Goal: Task Accomplishment & Management: Use online tool/utility

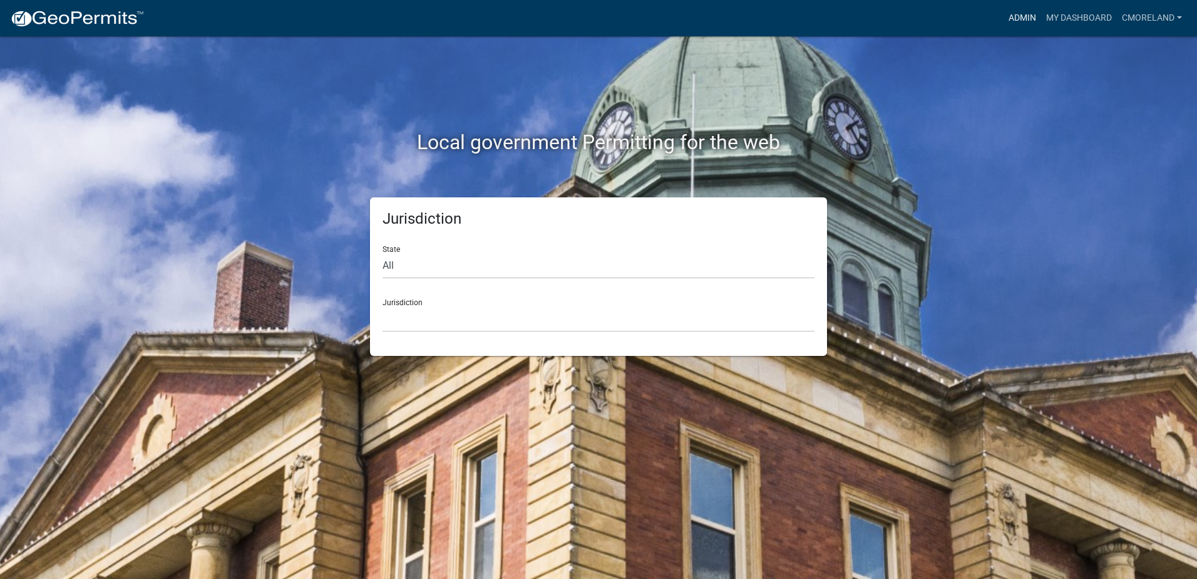
click at [1023, 16] on link "Admin" at bounding box center [1023, 18] width 38 height 24
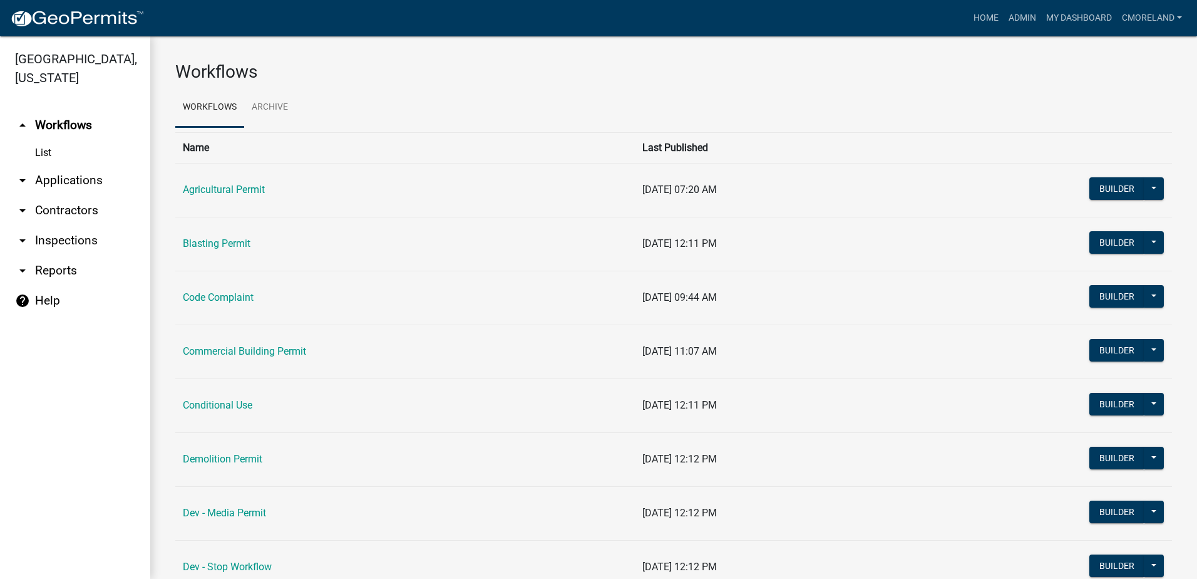
click at [58, 242] on link "arrow_drop_down Inspections" at bounding box center [75, 240] width 150 height 30
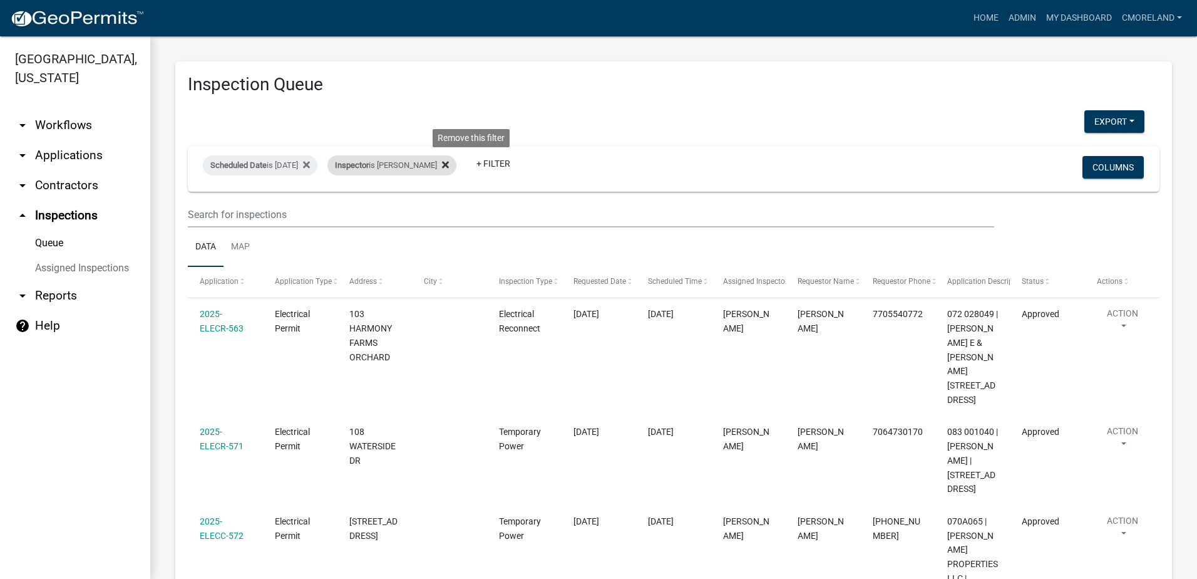
click at [449, 167] on icon at bounding box center [445, 165] width 7 height 10
select select "2: 50"
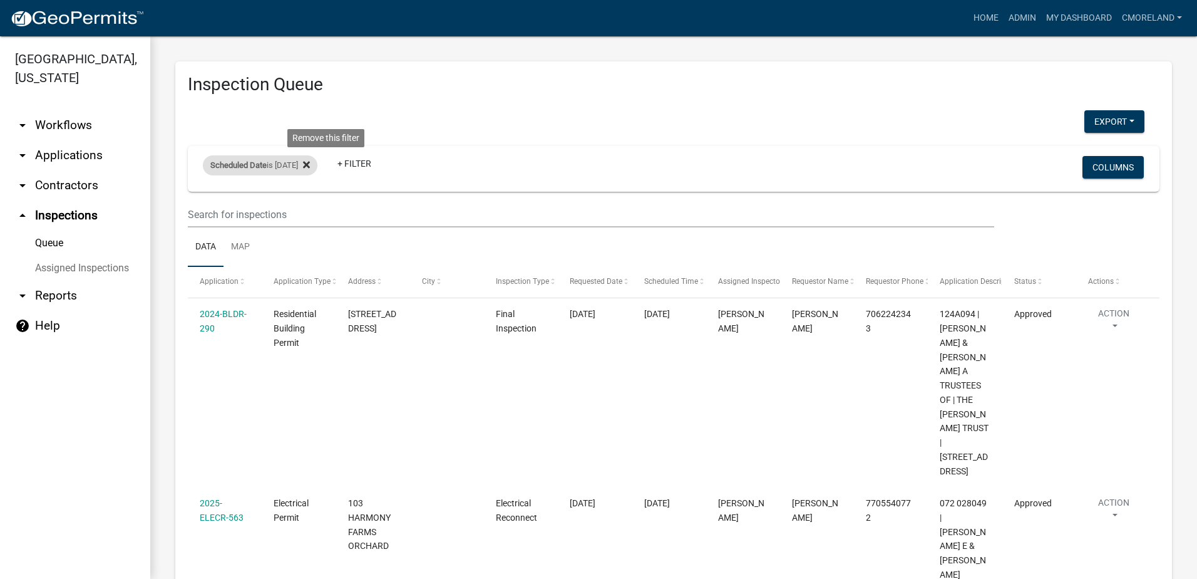
click at [310, 165] on icon at bounding box center [306, 164] width 7 height 7
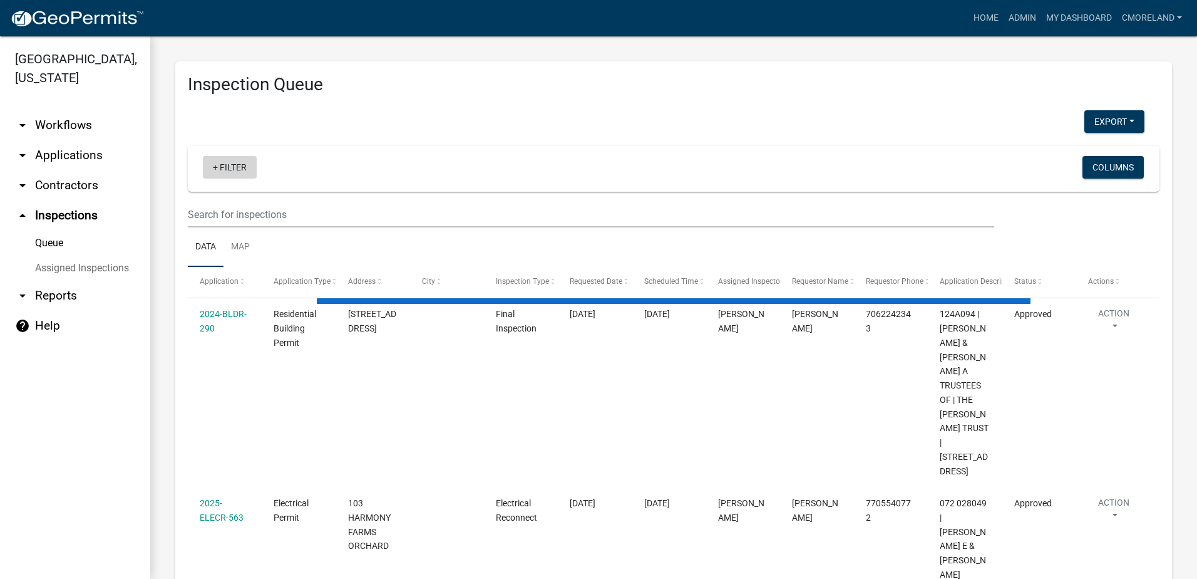
click at [227, 167] on link "+ Filter" at bounding box center [230, 167] width 54 height 23
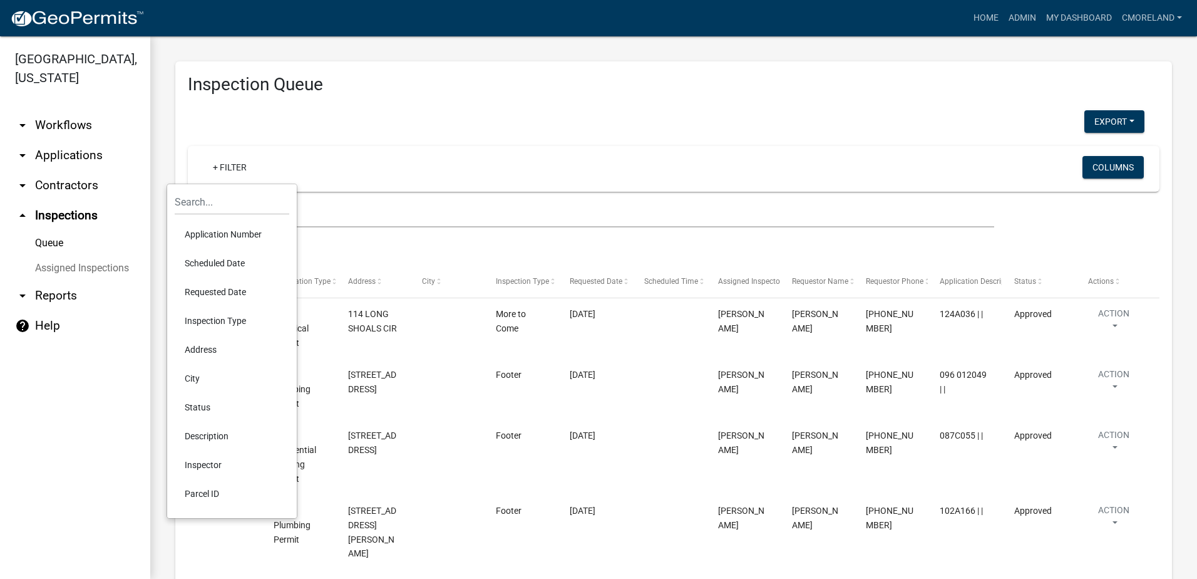
click at [234, 264] on li "Scheduled Date" at bounding box center [232, 263] width 115 height 29
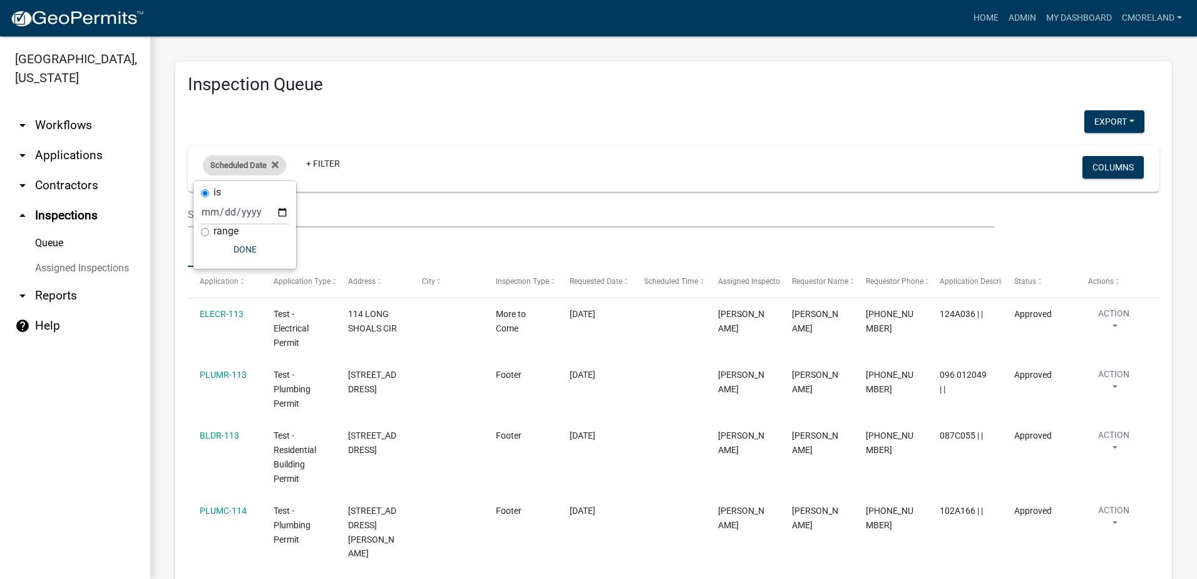
click at [281, 165] on div "Scheduled Date" at bounding box center [244, 165] width 83 height 20
click at [281, 163] on div "Scheduled Date" at bounding box center [244, 165] width 83 height 20
click at [271, 160] on fa-icon at bounding box center [273, 165] width 12 height 20
click at [234, 163] on link "+ Filter" at bounding box center [230, 167] width 54 height 23
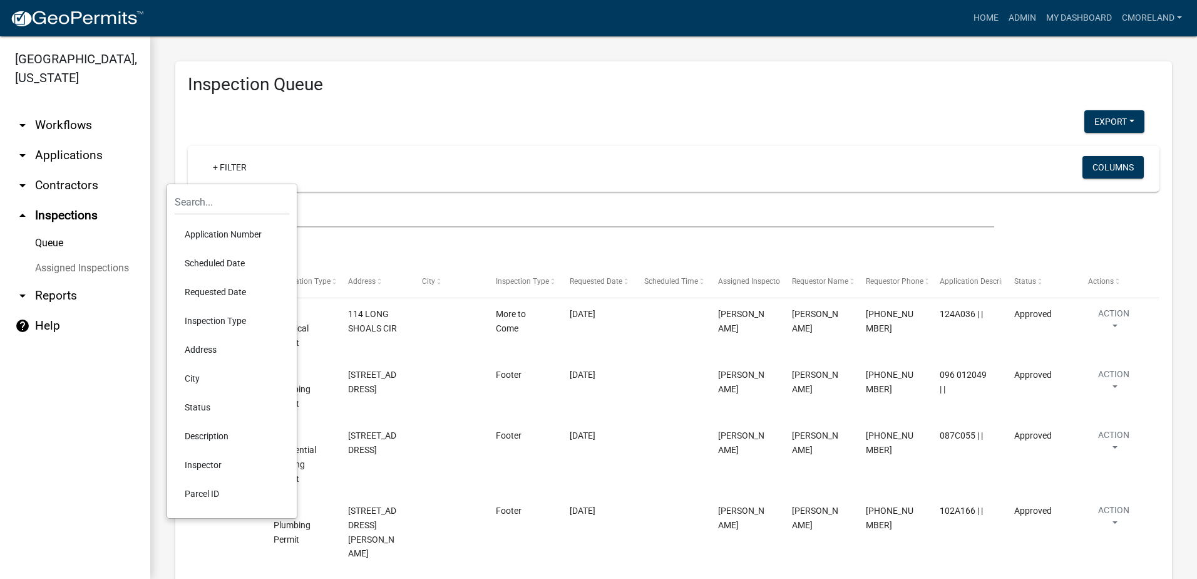
click at [216, 288] on li "Requested Date" at bounding box center [232, 291] width 115 height 29
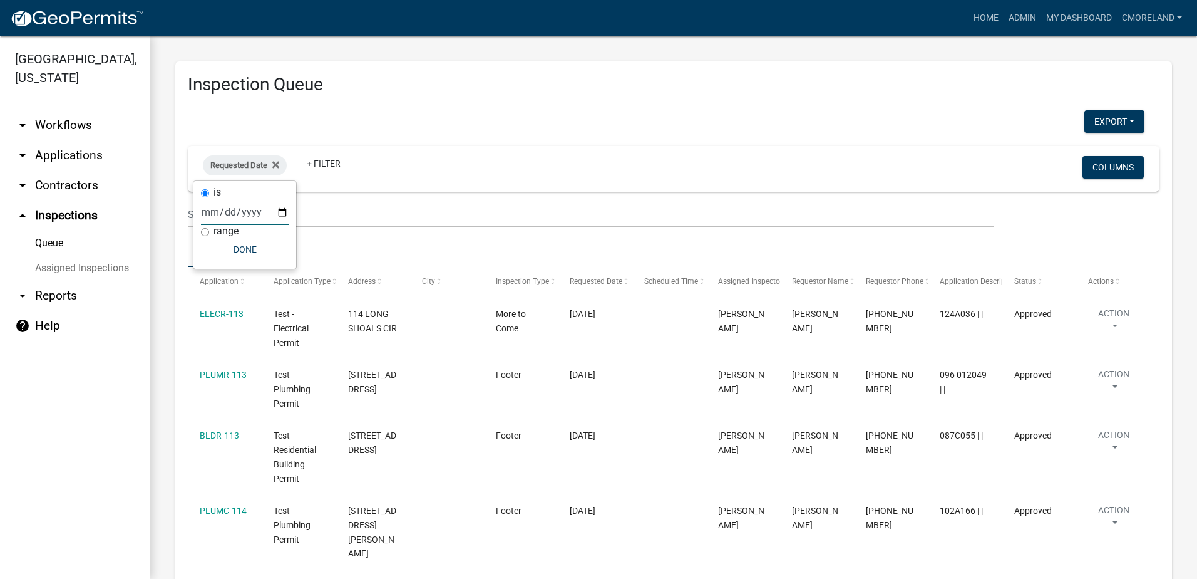
click at [282, 212] on input "date" at bounding box center [245, 212] width 88 height 26
type input "2025-10-10"
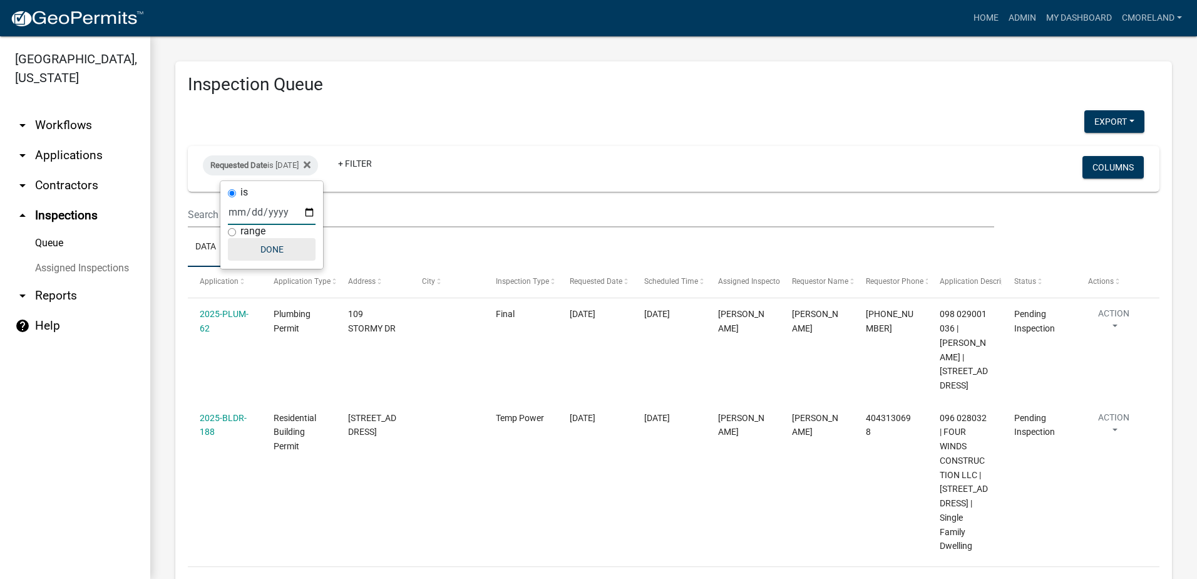
click at [274, 254] on button "Done" at bounding box center [272, 249] width 88 height 23
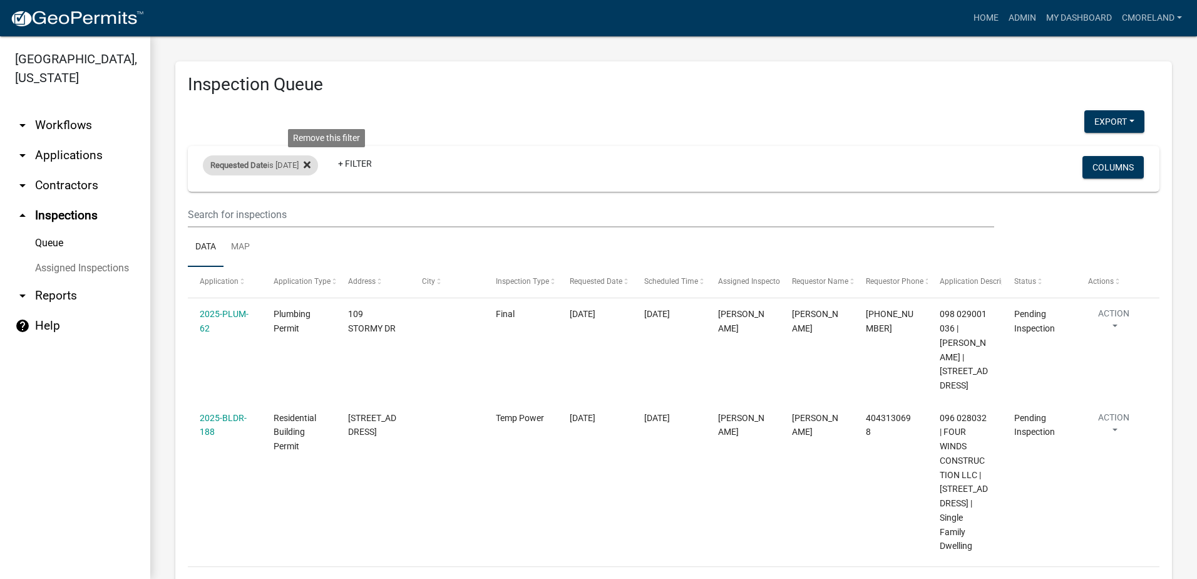
click at [311, 162] on icon at bounding box center [307, 165] width 7 height 10
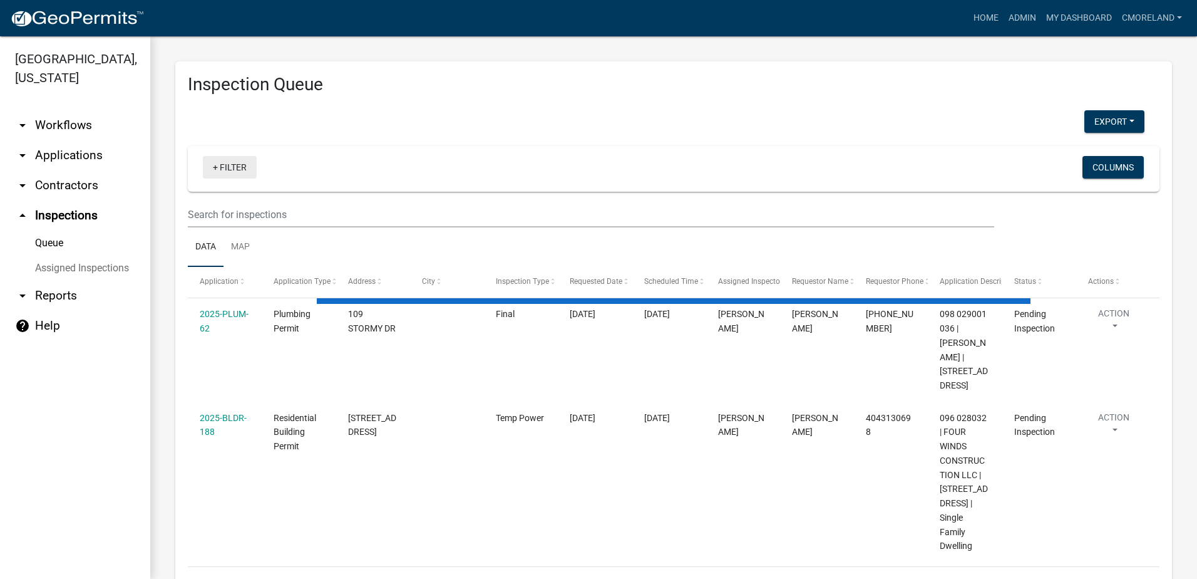
click at [237, 165] on link "+ Filter" at bounding box center [230, 167] width 54 height 23
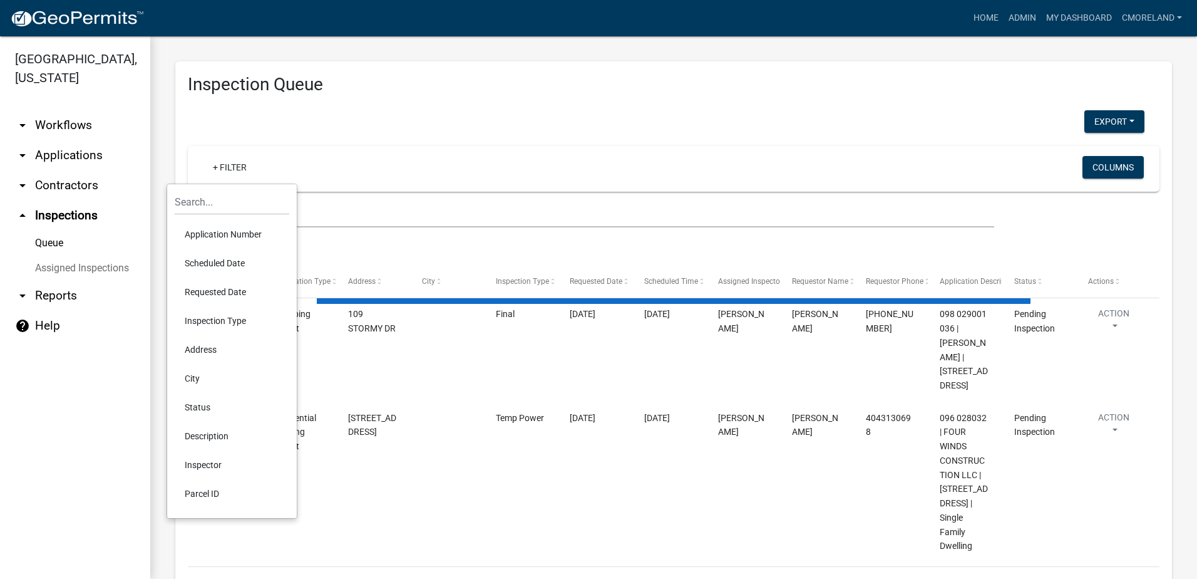
click at [225, 261] on li "Scheduled Date" at bounding box center [232, 263] width 115 height 29
select select "2: 50"
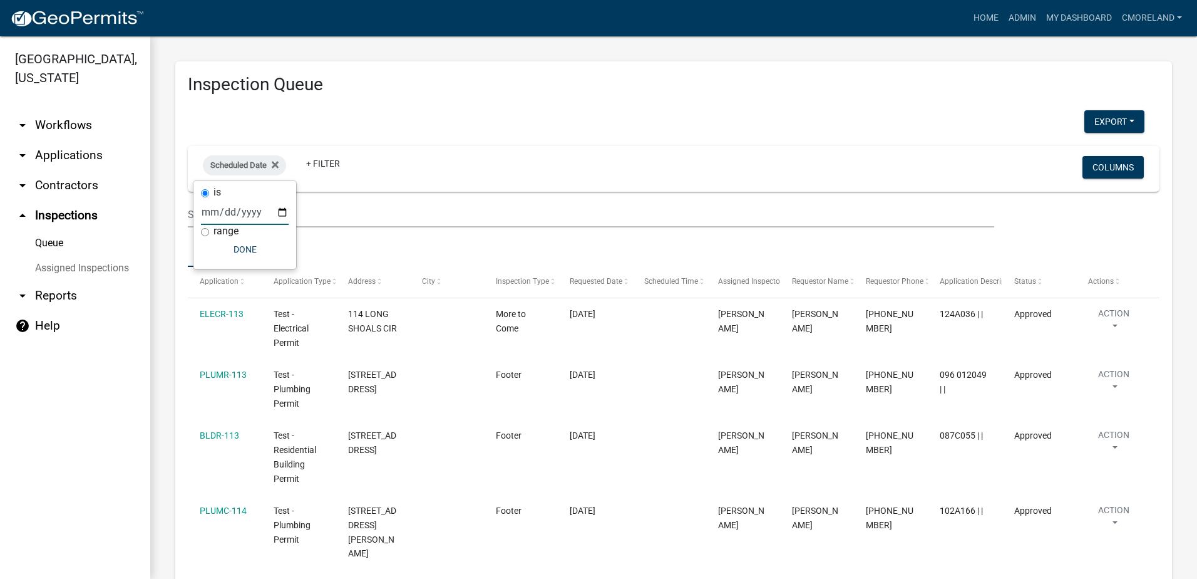
click at [283, 209] on input "date" at bounding box center [245, 212] width 88 height 26
type input "2025-10-10"
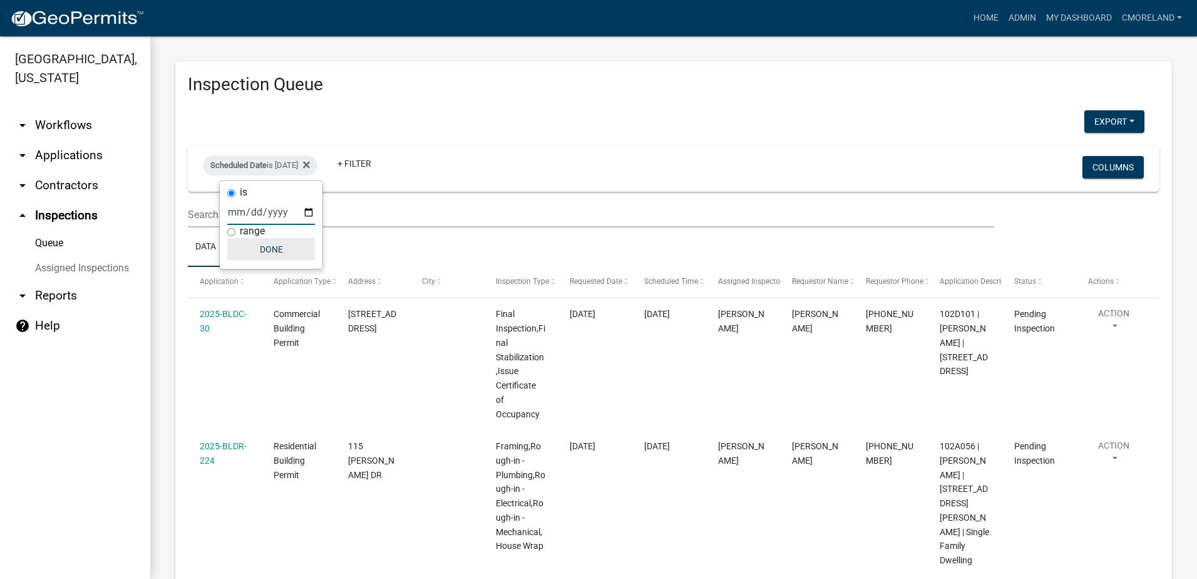
click at [282, 249] on button "Done" at bounding box center [271, 249] width 88 height 23
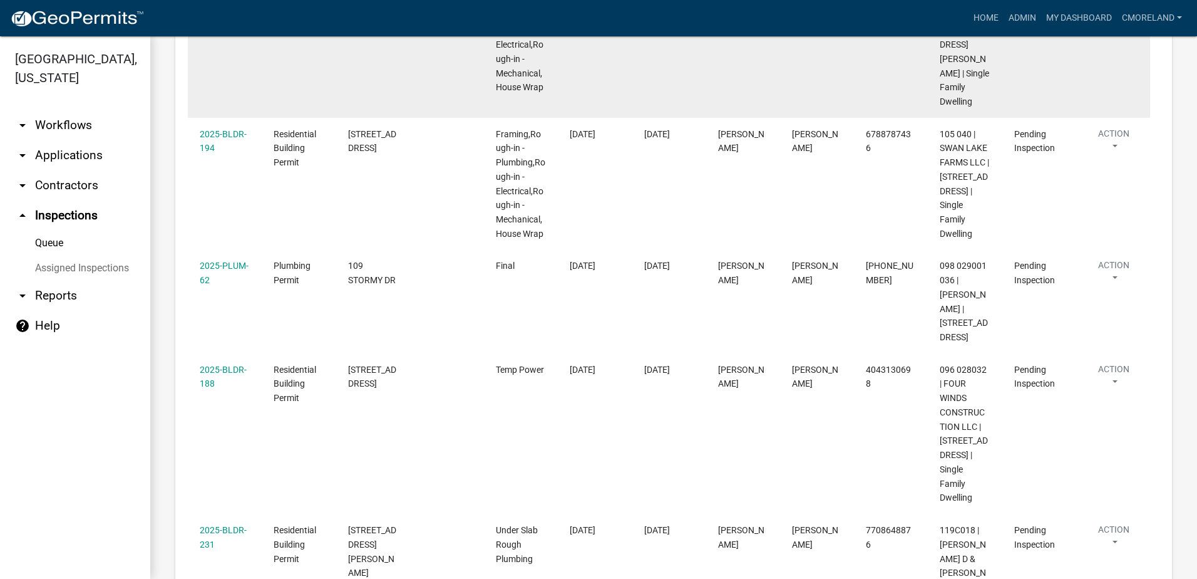
scroll to position [424, 0]
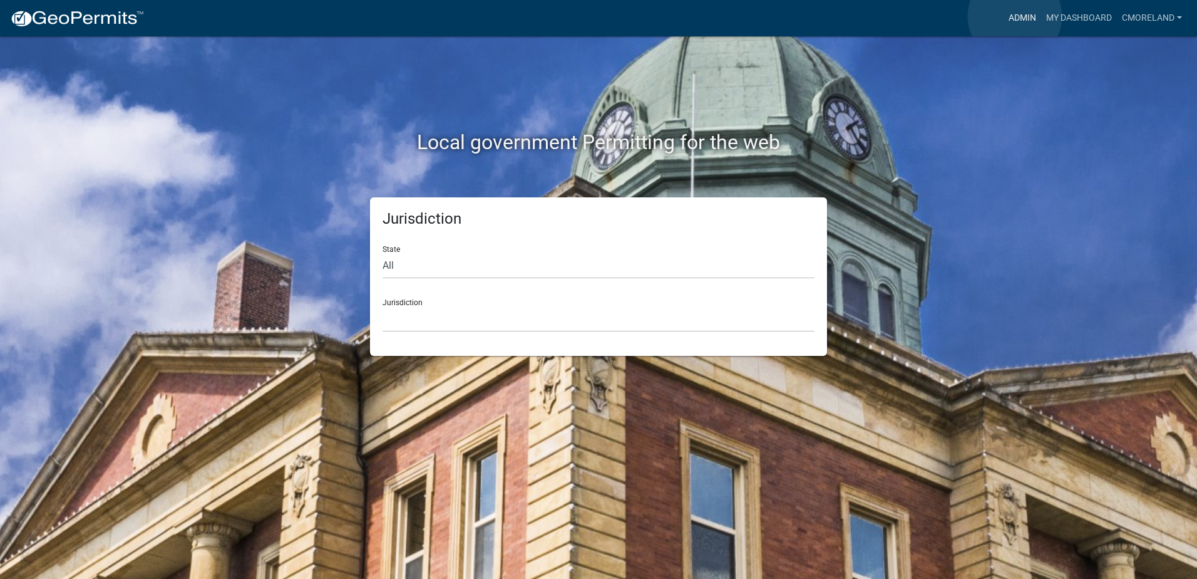
click at [1015, 16] on link "Admin" at bounding box center [1023, 18] width 38 height 24
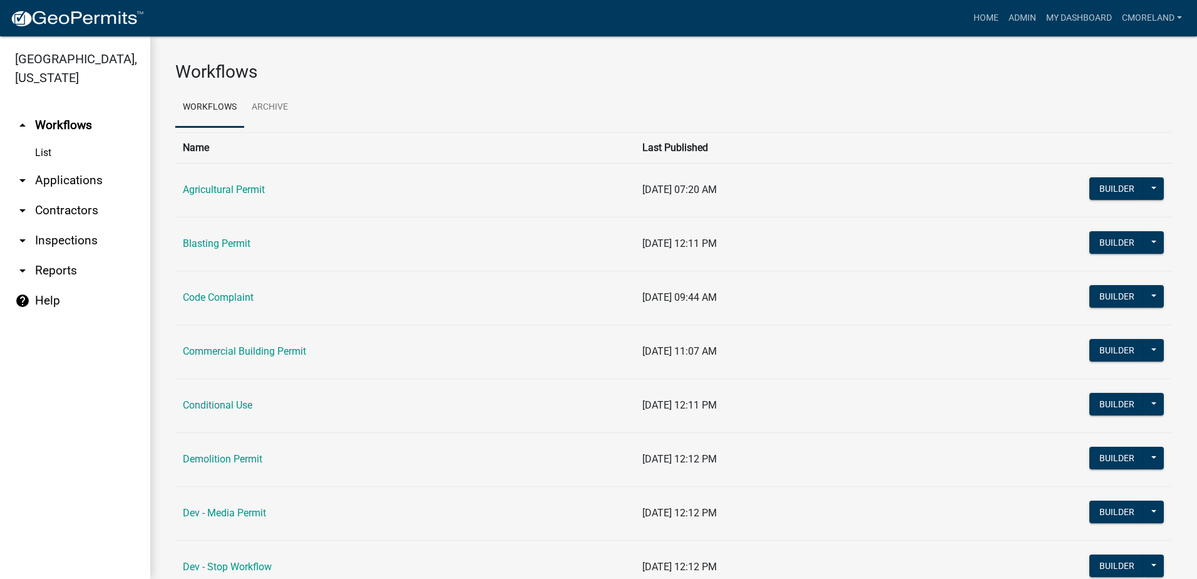
click at [83, 239] on link "arrow_drop_down Inspections" at bounding box center [75, 240] width 150 height 30
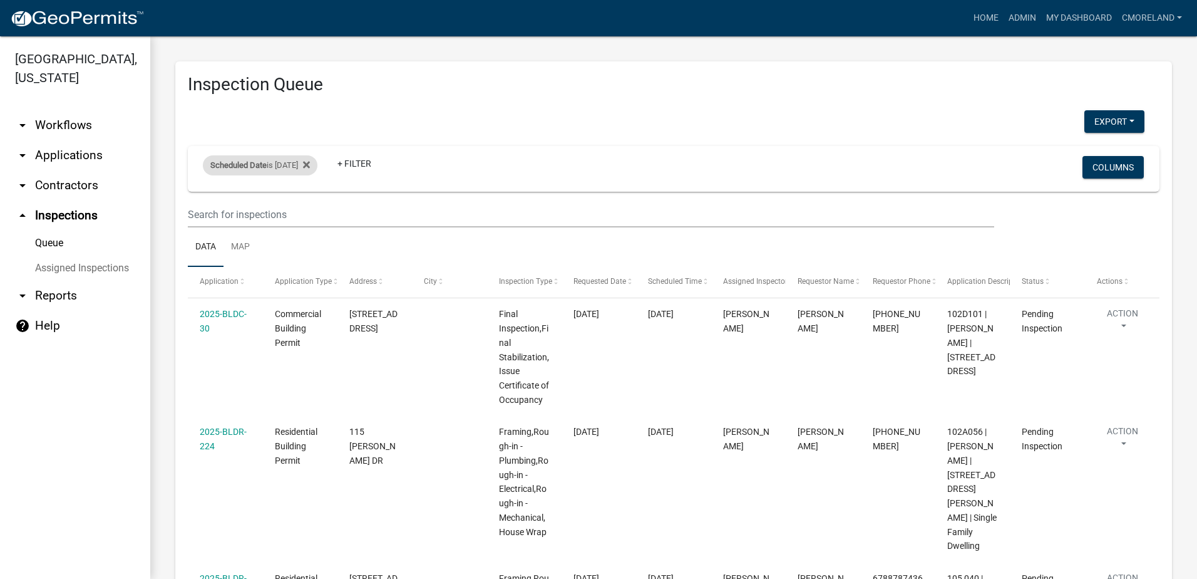
click at [307, 167] on div "Scheduled Date is 10/10/2025" at bounding box center [260, 165] width 115 height 20
click at [310, 160] on icon at bounding box center [306, 165] width 7 height 10
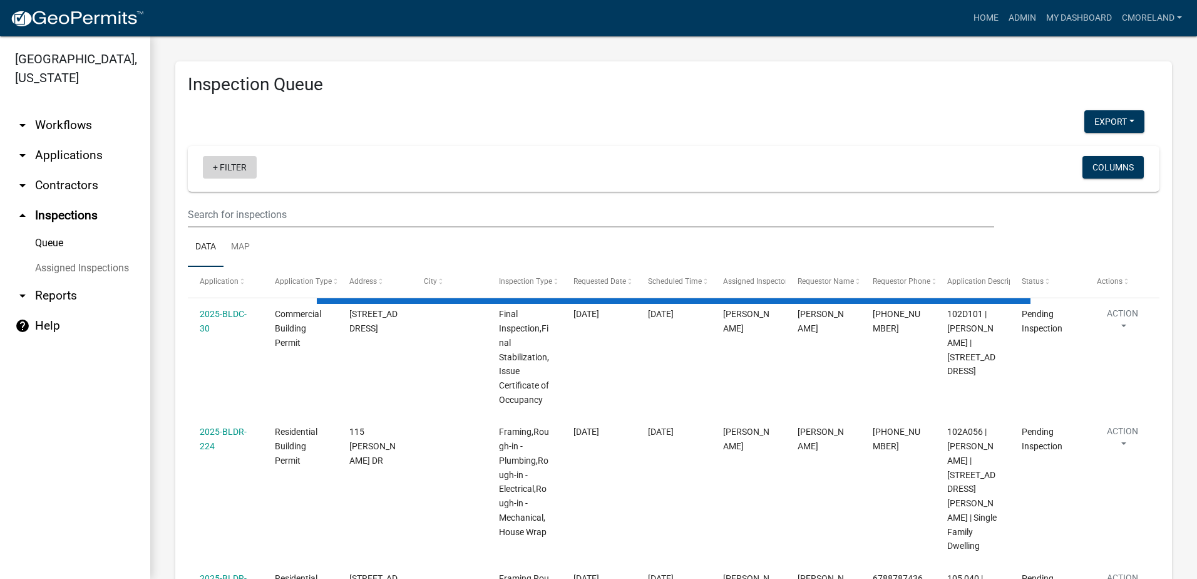
click at [233, 165] on link "+ Filter" at bounding box center [230, 167] width 54 height 23
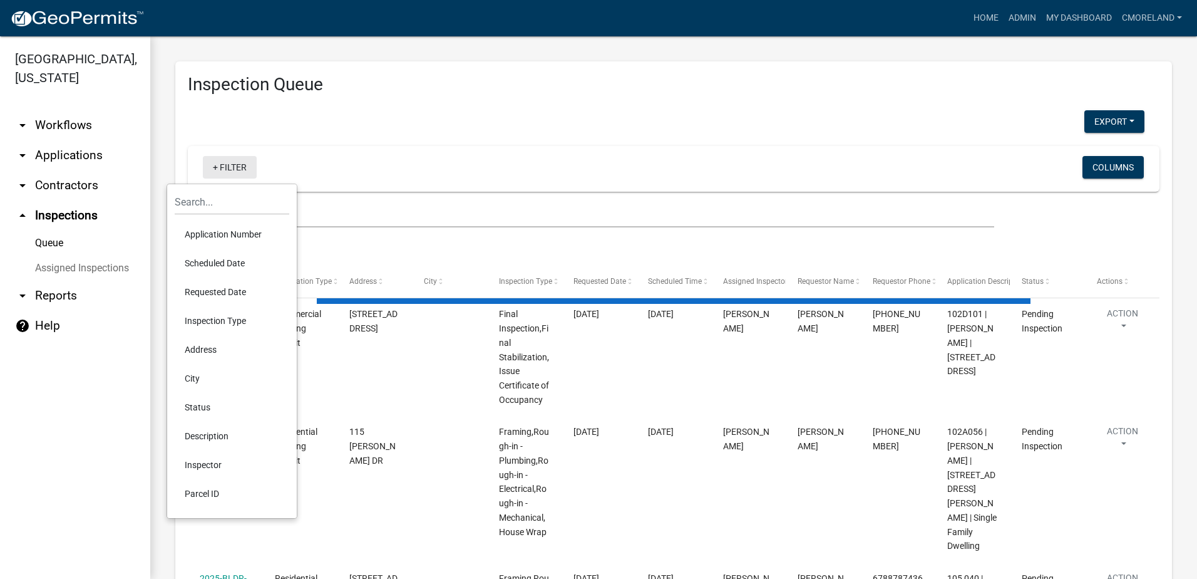
select select "2: 50"
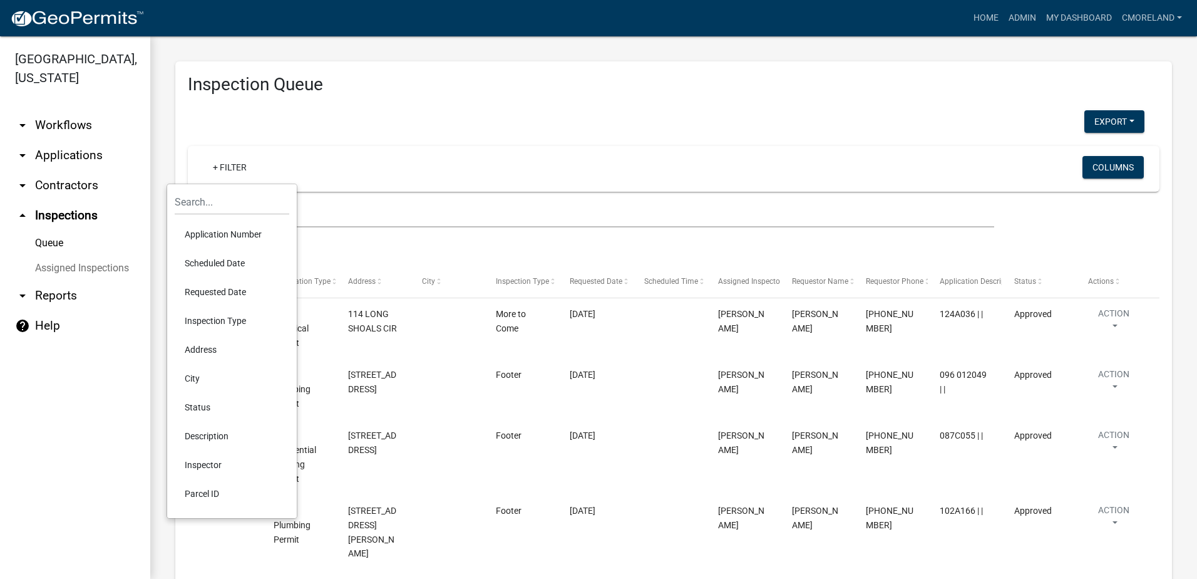
click at [217, 290] on li "Requested Date" at bounding box center [232, 291] width 115 height 29
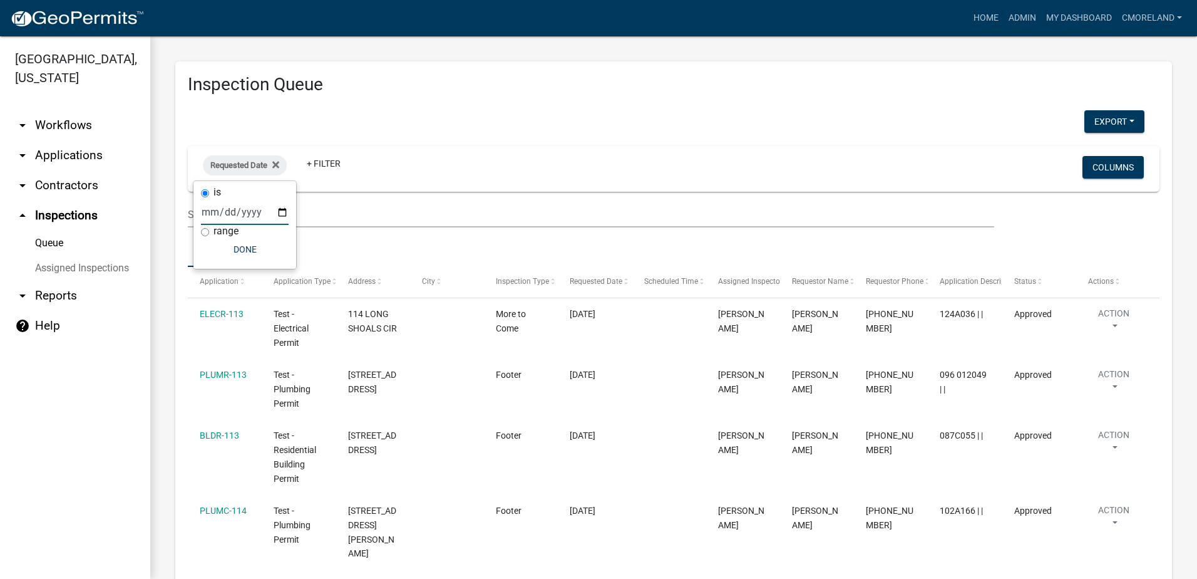
click at [282, 213] on input "date" at bounding box center [245, 212] width 88 height 26
type input "2025-10-10"
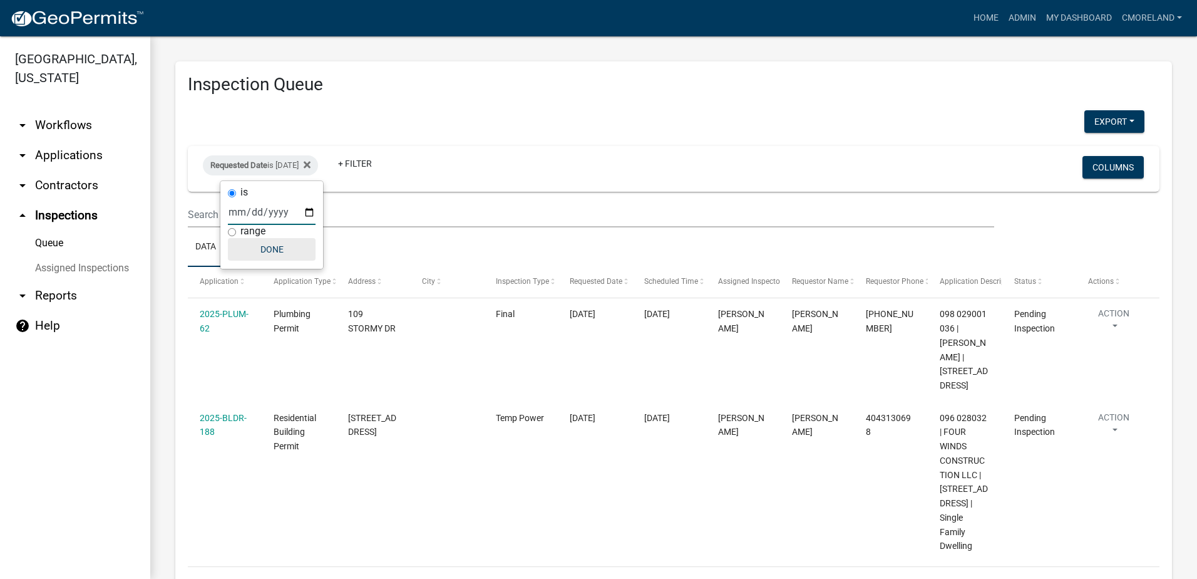
click at [293, 252] on button "Done" at bounding box center [272, 249] width 88 height 23
click at [307, 164] on div "Requested Date is 10/10/2025" at bounding box center [260, 165] width 115 height 20
click at [307, 212] on input "2025-10-10" at bounding box center [272, 212] width 88 height 26
type input "2025-10-09"
select select "2: 50"
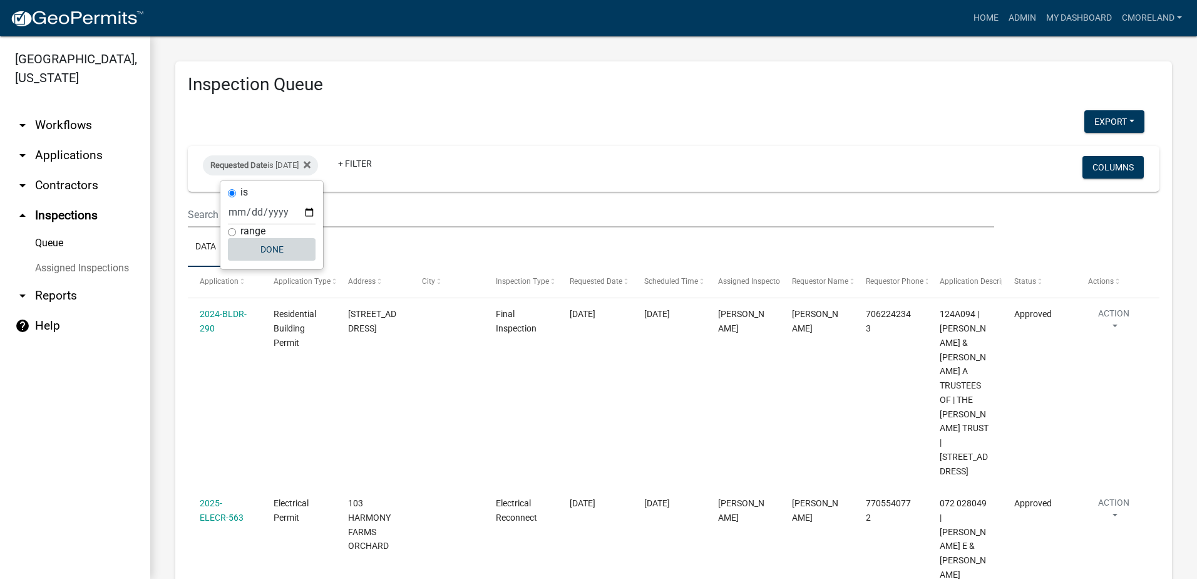
click at [287, 250] on button "Done" at bounding box center [272, 249] width 88 height 23
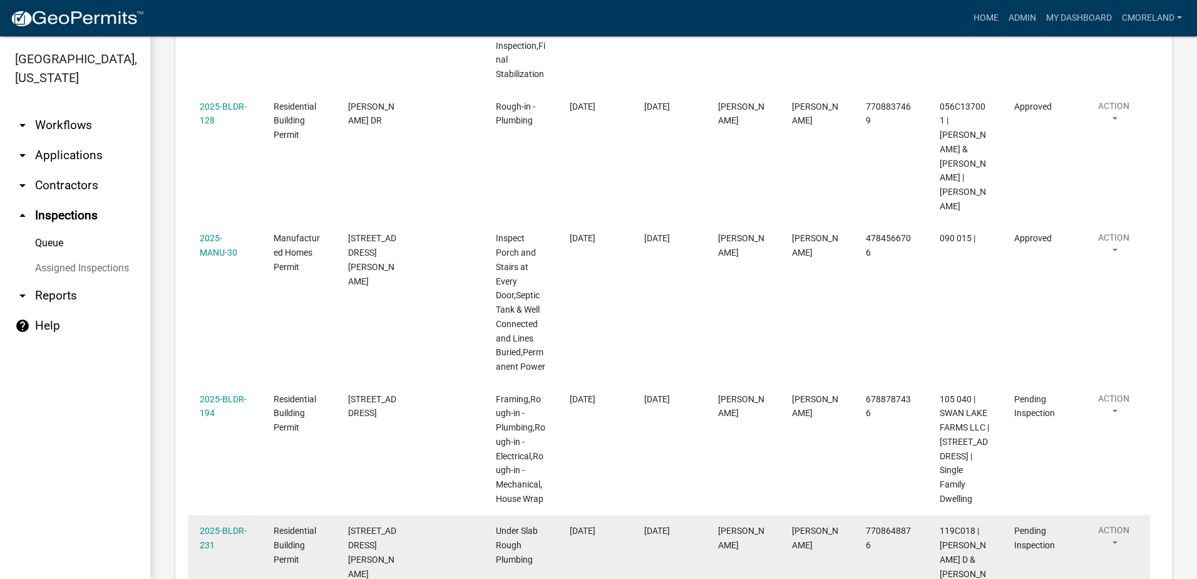
scroll to position [1315, 0]
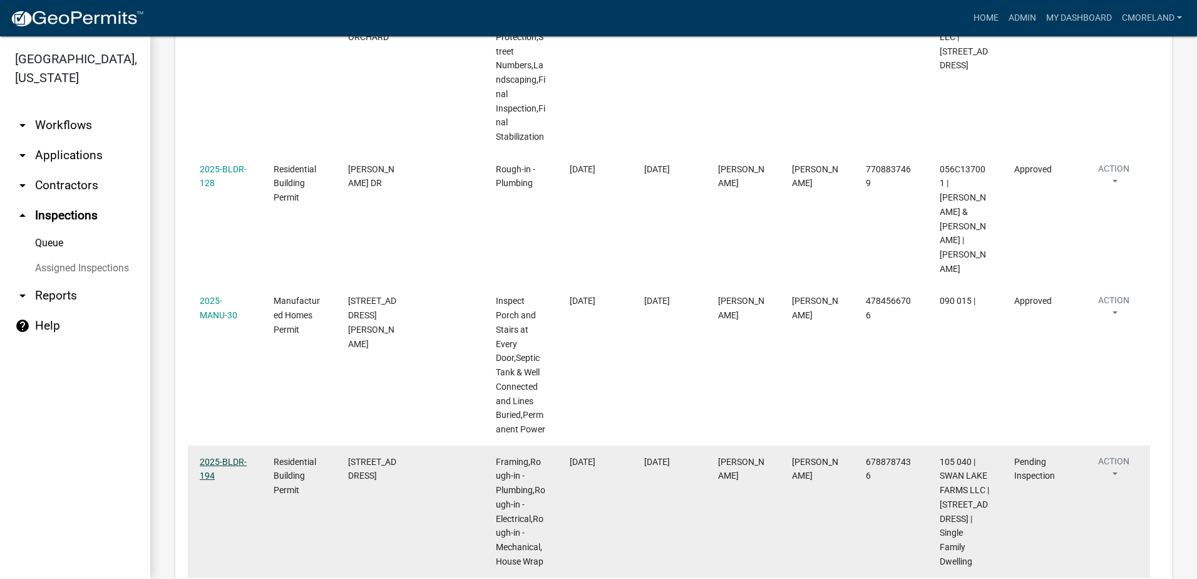
click at [224, 456] on link "2025-BLDR-194" at bounding box center [223, 468] width 47 height 24
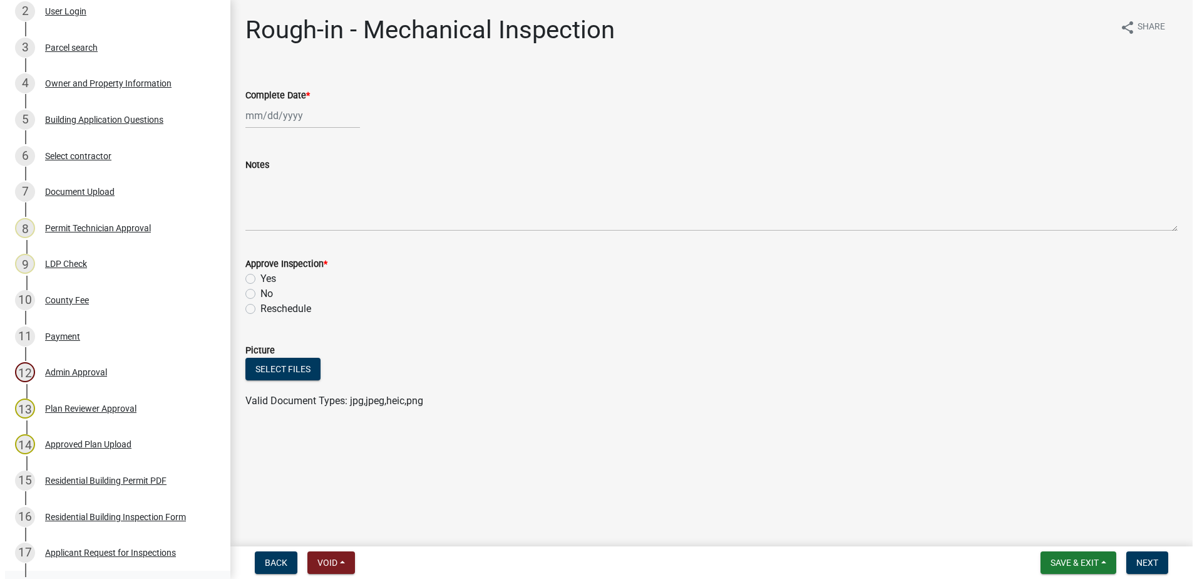
scroll to position [125, 0]
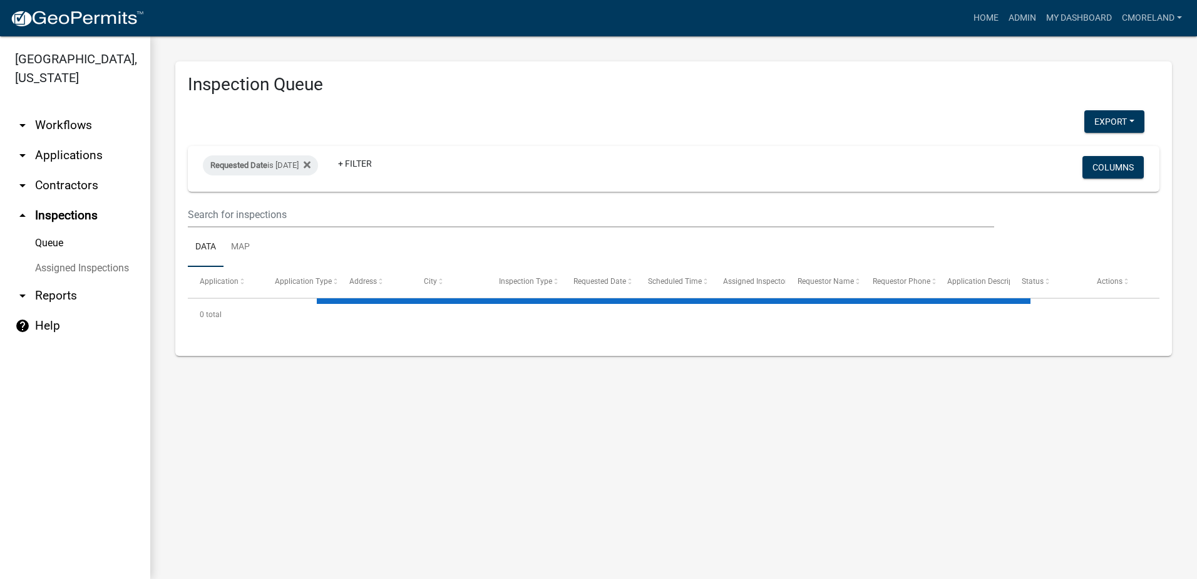
select select "2: 50"
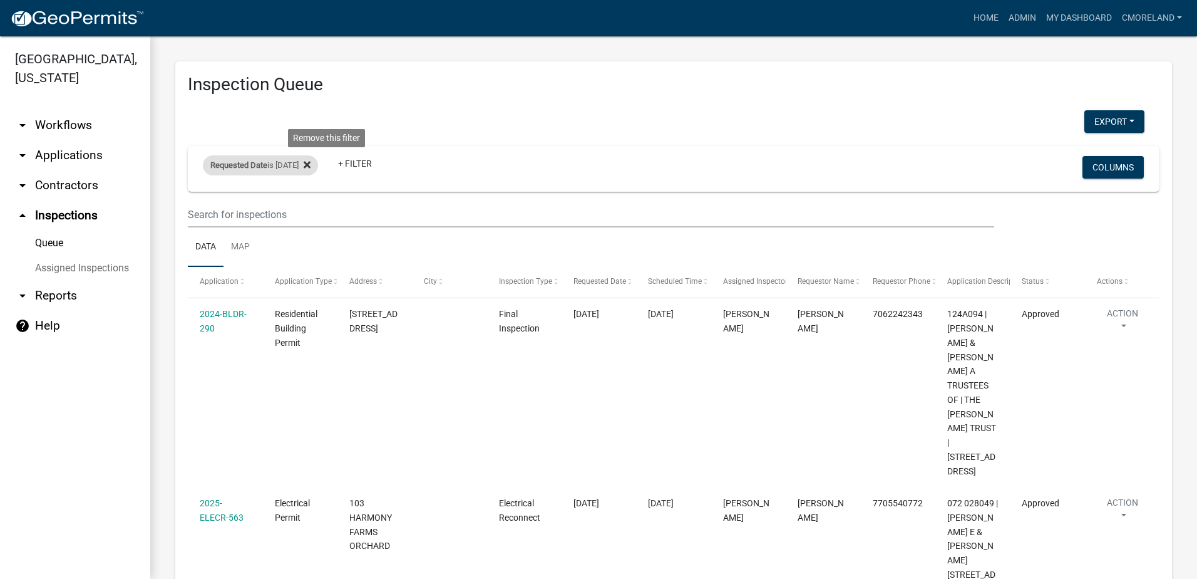
click at [311, 165] on icon at bounding box center [307, 165] width 7 height 10
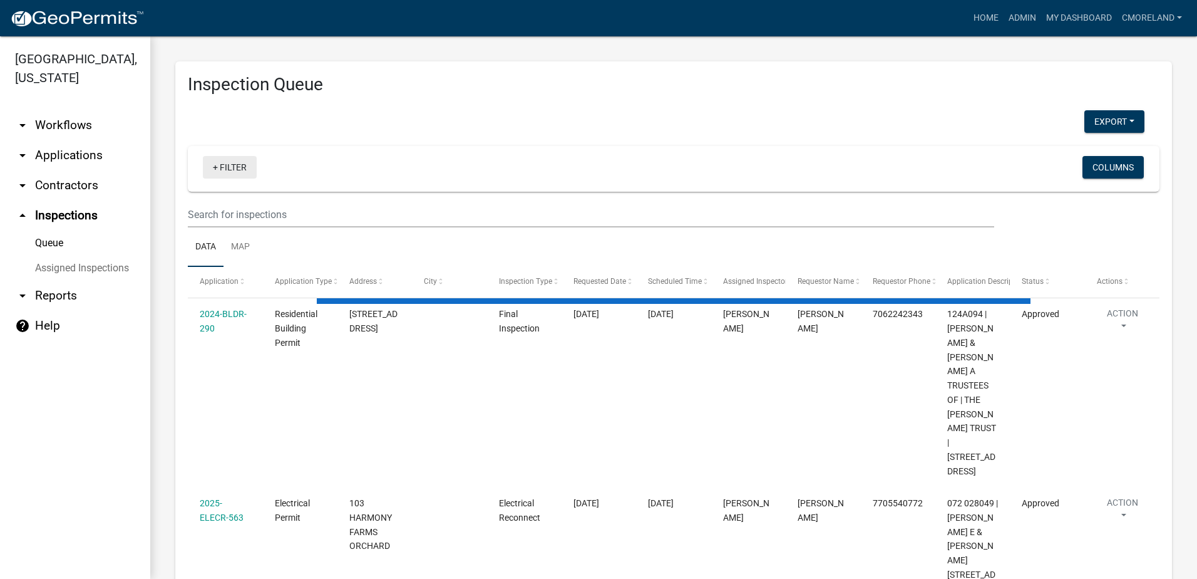
click at [235, 168] on link "+ Filter" at bounding box center [230, 167] width 54 height 23
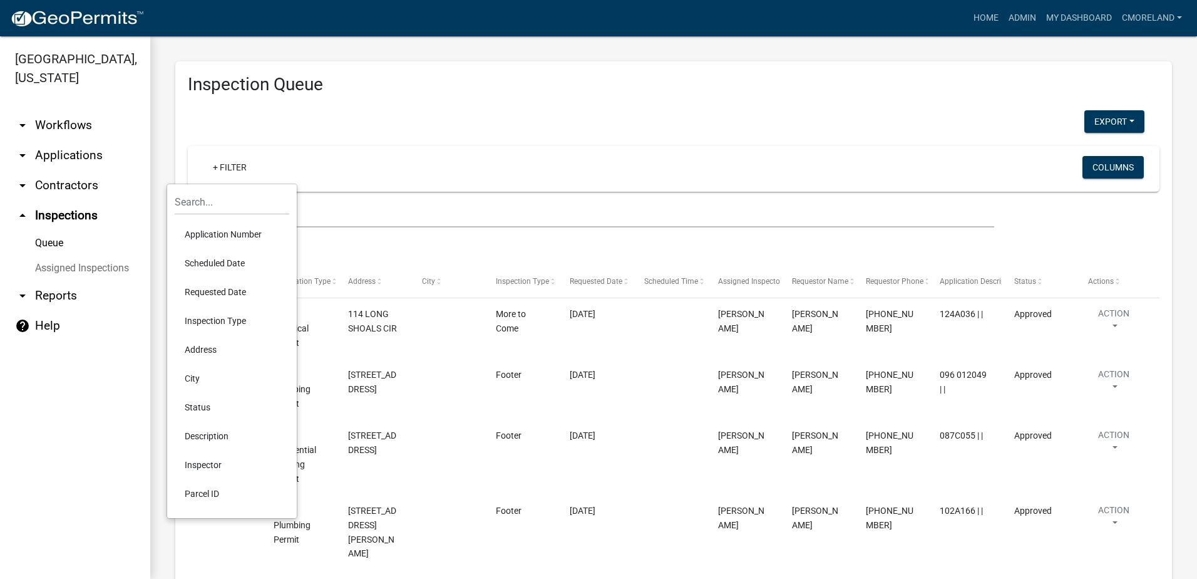
click at [236, 262] on li "Scheduled Date" at bounding box center [232, 263] width 115 height 29
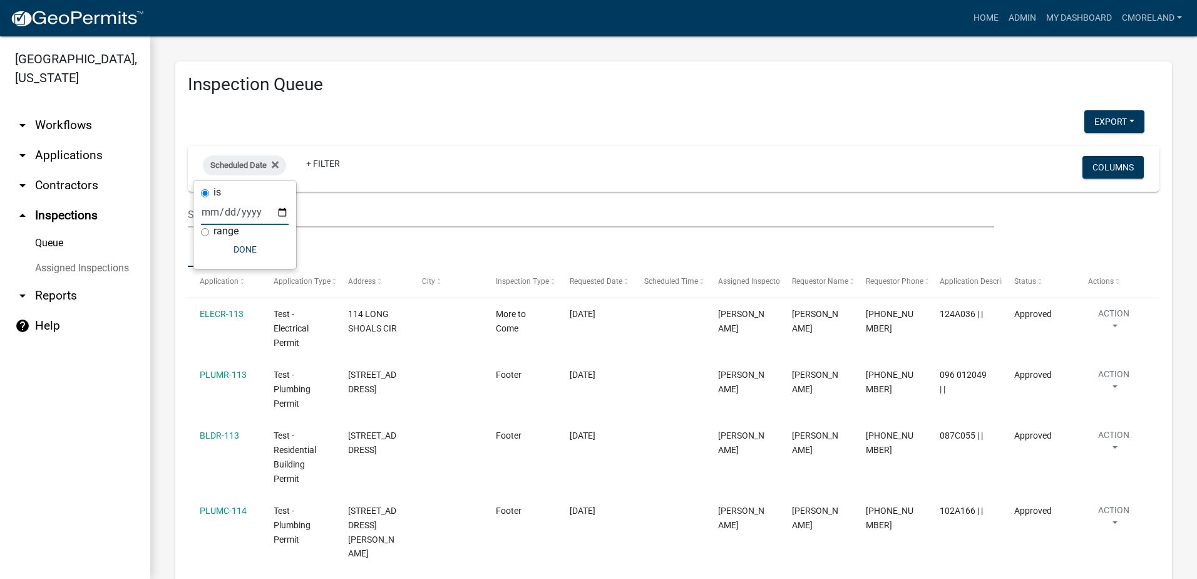
click at [281, 210] on input "date" at bounding box center [245, 212] width 88 height 26
type input "2025-10-10"
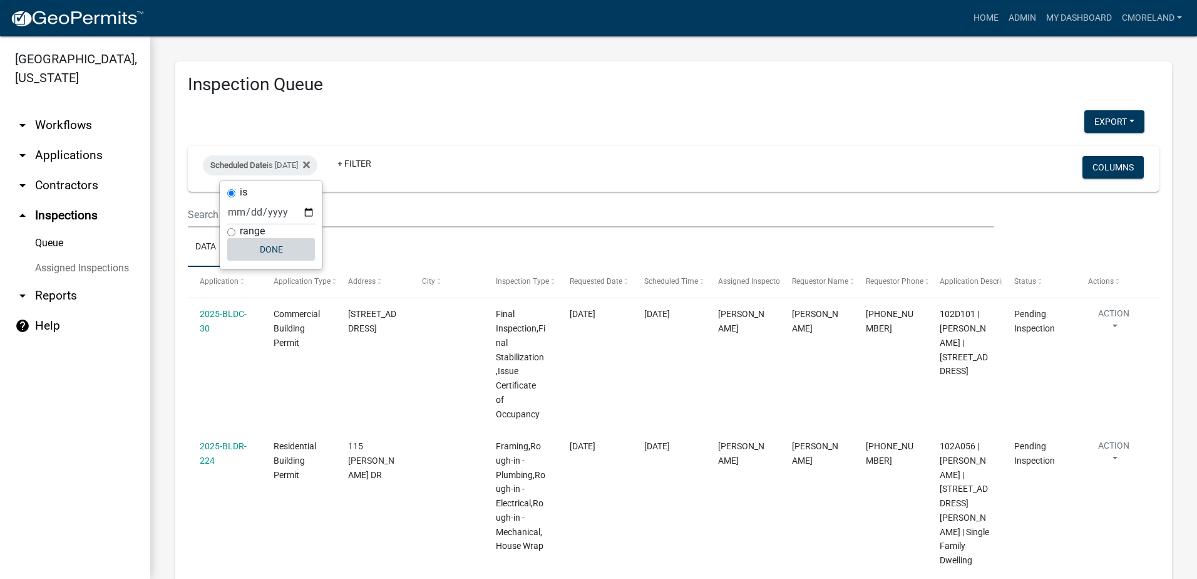
click at [293, 251] on button "Done" at bounding box center [271, 249] width 88 height 23
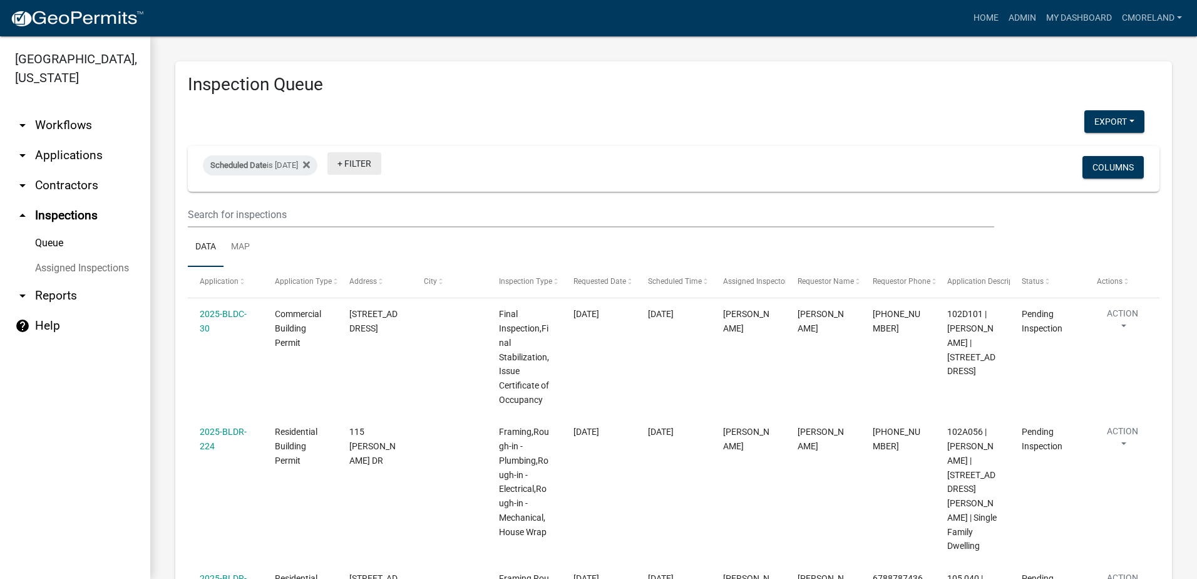
click at [378, 163] on link "+ Filter" at bounding box center [355, 163] width 54 height 23
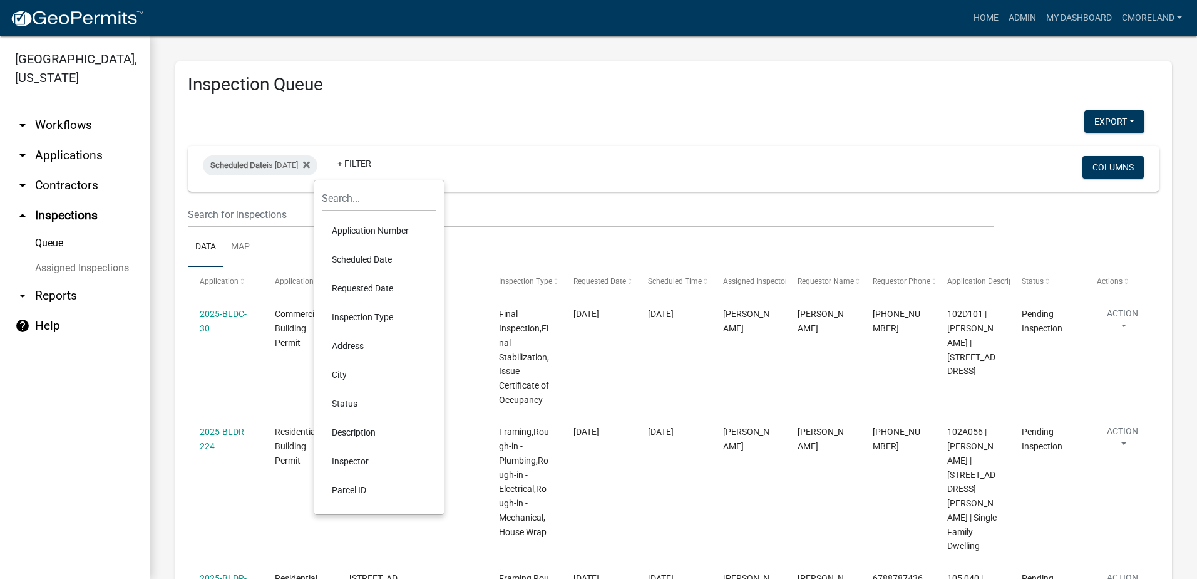
click at [358, 460] on li "Inspector" at bounding box center [379, 460] width 115 height 29
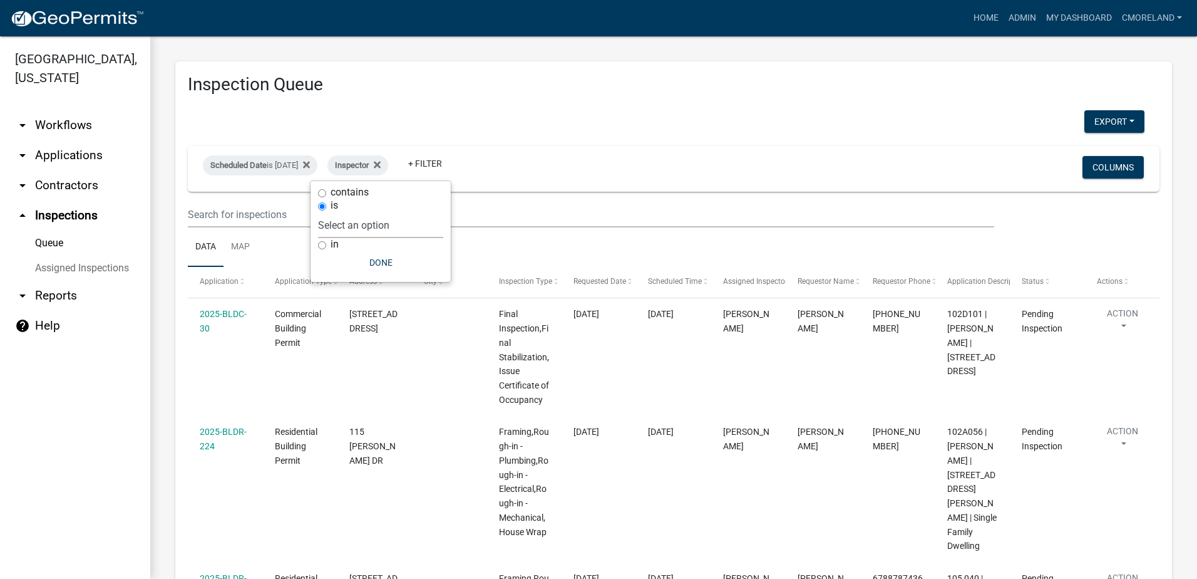
click at [416, 214] on select "Select an option None [PERSON_NAME] [PERSON_NAME] [PERSON_NAME] Quistan [PERSON…" at bounding box center [380, 225] width 125 height 26
select select "07642ab0-564c-47bb-824b-0ccf2da83593"
click at [349, 212] on select "Select an option None [PERSON_NAME] [PERSON_NAME] [PERSON_NAME] Quistan [PERSON…" at bounding box center [380, 225] width 125 height 26
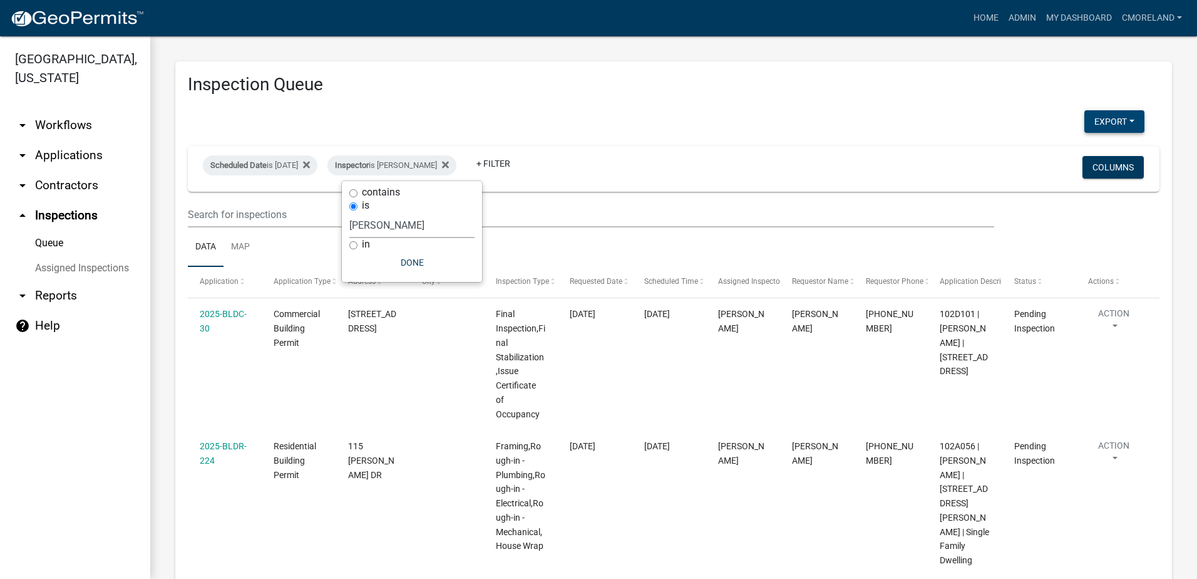
click at [1111, 116] on button "Export" at bounding box center [1115, 121] width 60 height 23
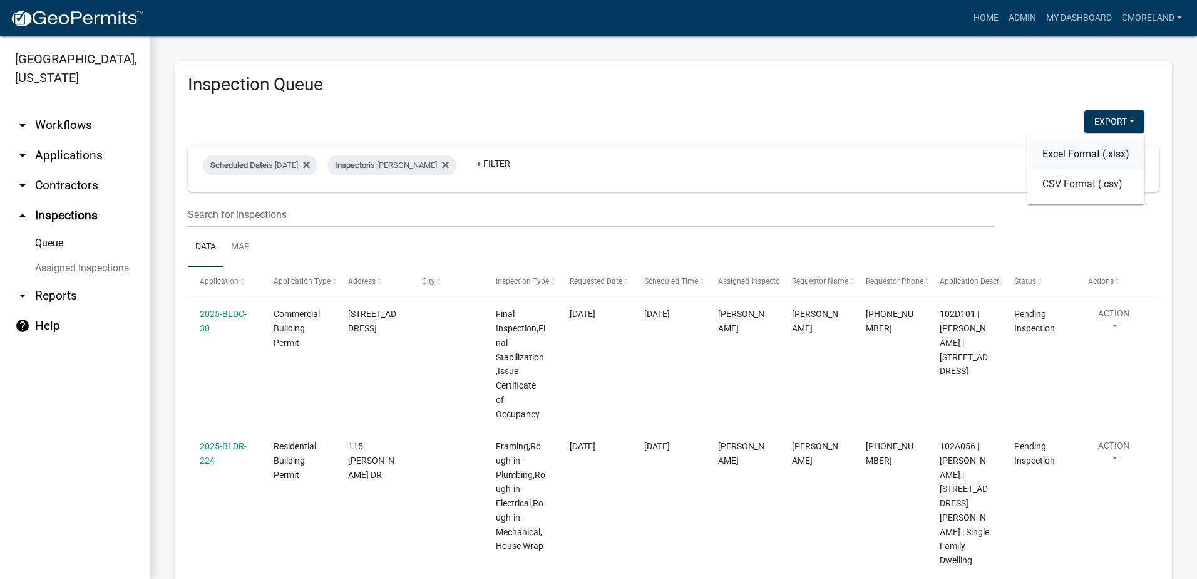
click at [1075, 149] on button "Excel Format (.xlsx)" at bounding box center [1086, 154] width 117 height 30
click at [819, 110] on div "Export Excel Format (.xlsx) CSV Format (.csv)" at bounding box center [666, 123] width 976 height 26
